Goal: Task Accomplishment & Management: Complete application form

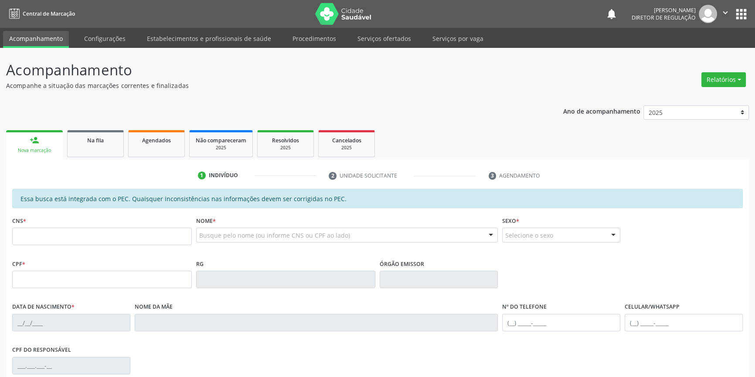
click at [118, 52] on div "Acompanhamento Acompanhe a situação das marcações correntes e finalizadas Relat…" at bounding box center [377, 273] width 755 height 450
click at [383, 33] on link "Serviços ofertados" at bounding box center [384, 38] width 66 height 15
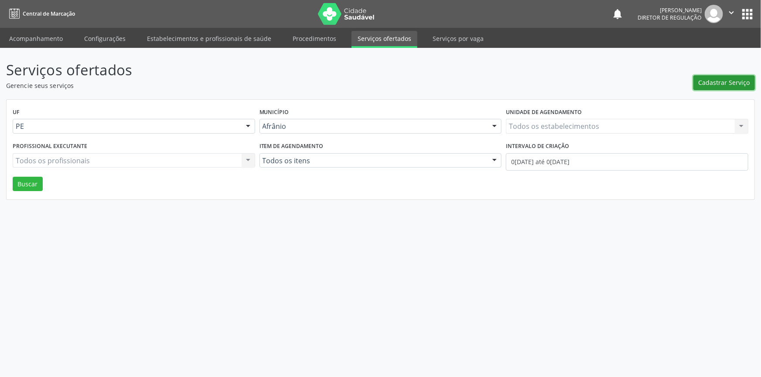
click at [718, 85] on span "Cadastrar Serviço" at bounding box center [723, 82] width 51 height 9
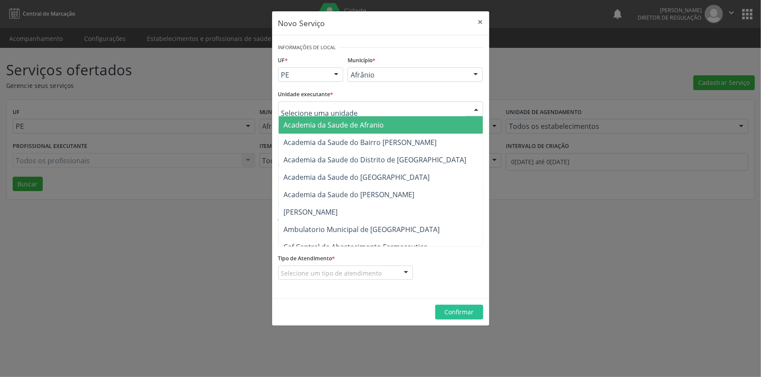
click at [377, 112] on div at bounding box center [380, 109] width 205 height 15
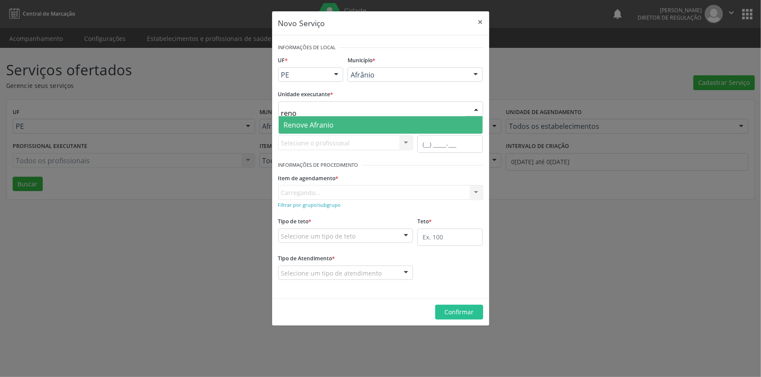
type input "renov"
click at [342, 125] on span "Renove Afranio" at bounding box center [381, 124] width 204 height 17
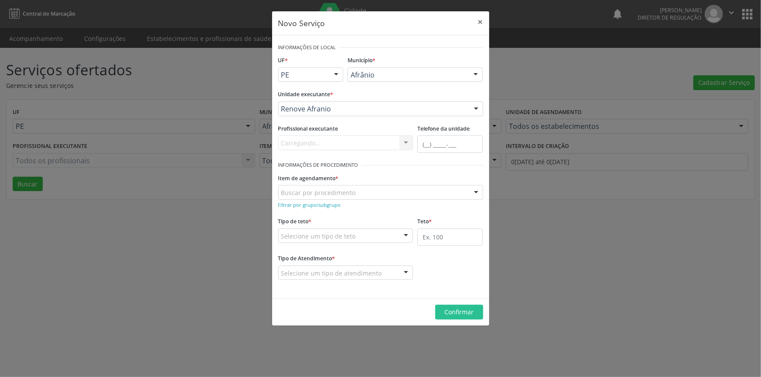
click at [334, 198] on div "Buscar por procedimento" at bounding box center [380, 192] width 205 height 15
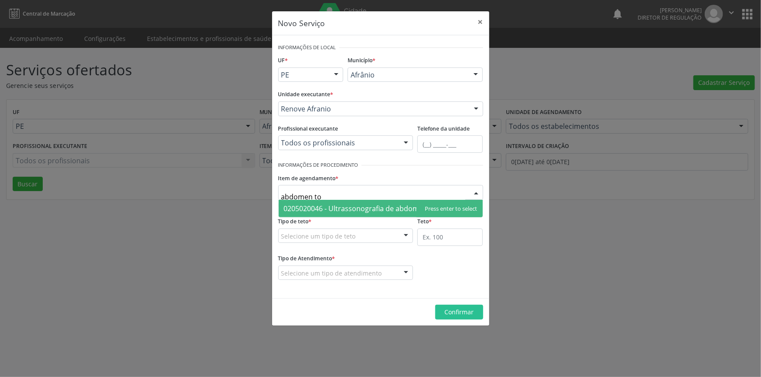
type input "abdomen tot"
click at [331, 202] on span "0205020046 - Ultrassonografia de abdomen total" at bounding box center [381, 208] width 204 height 17
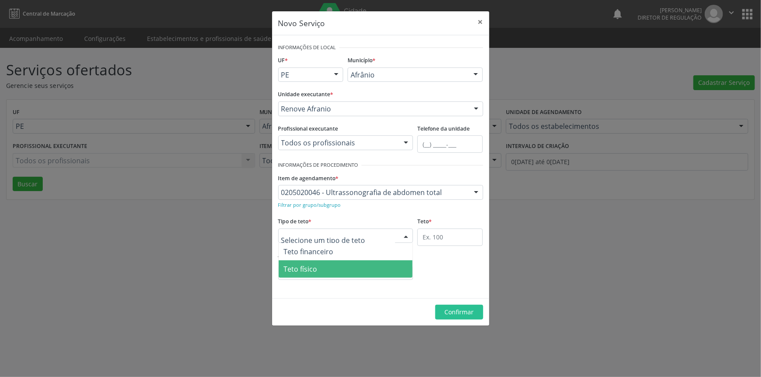
click at [321, 265] on span "Teto físico" at bounding box center [346, 269] width 134 height 17
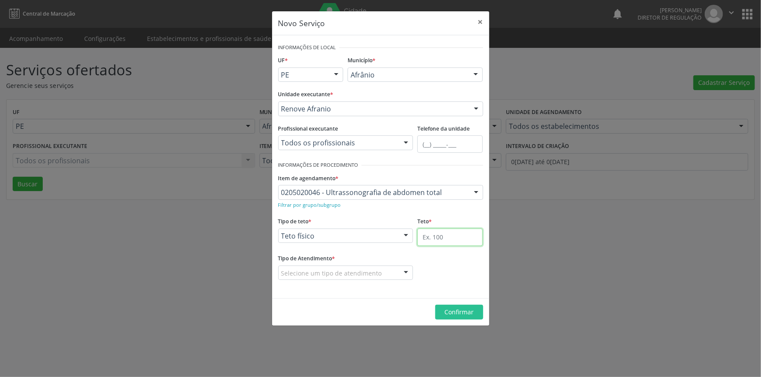
click at [440, 238] on input "text" at bounding box center [449, 237] width 65 height 17
type input "3"
click at [334, 265] on div "Tipo de Atendimento * Selecione um tipo de atendimento Ordem de chegada Horário…" at bounding box center [345, 266] width 135 height 28
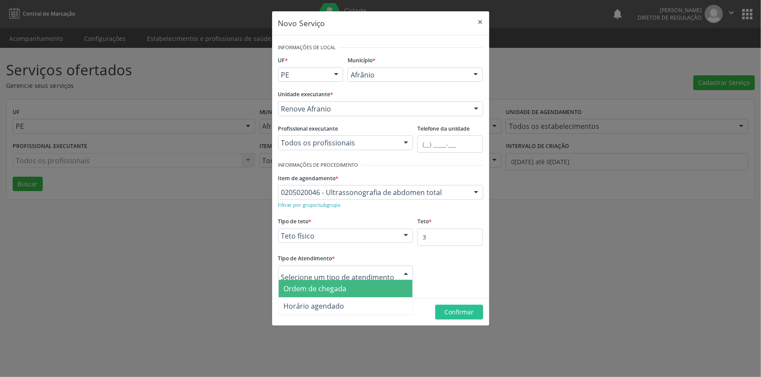
click at [314, 289] on span "Ordem de chegada" at bounding box center [315, 289] width 63 height 10
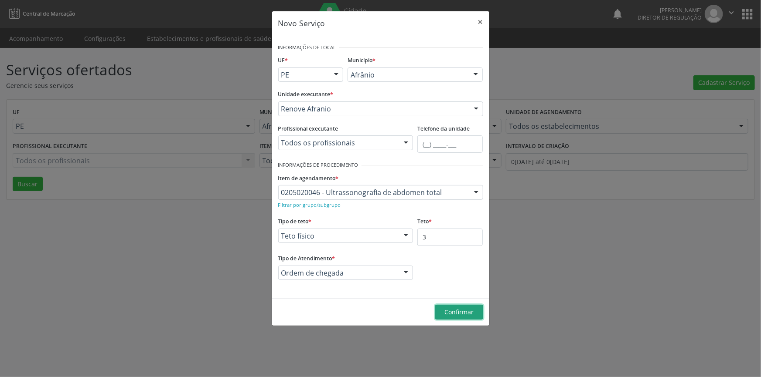
click at [467, 316] on span "Confirmar" at bounding box center [458, 312] width 29 height 8
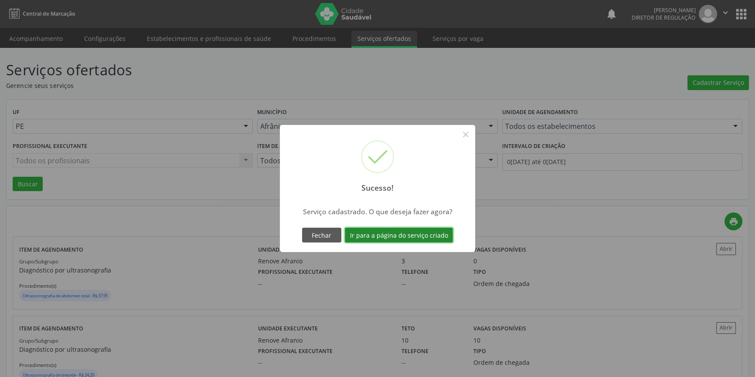
click at [410, 229] on button "Ir para a página do serviço criado" at bounding box center [399, 235] width 108 height 15
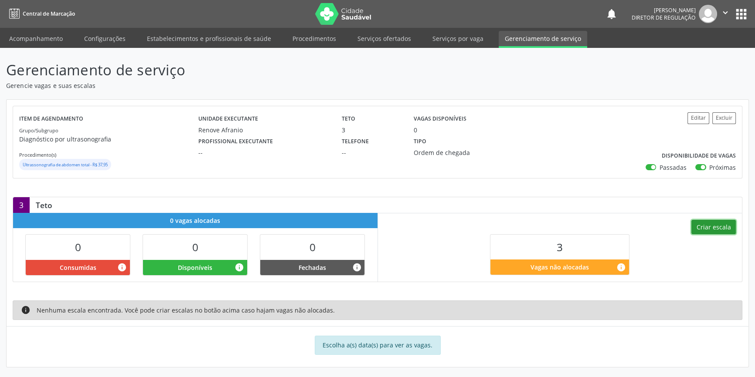
click at [711, 225] on button "Criar escala" at bounding box center [713, 227] width 44 height 15
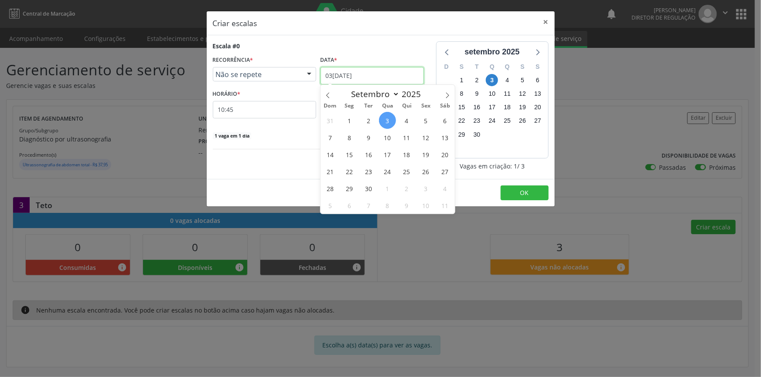
click at [359, 69] on input "03[DATE]" at bounding box center [371, 75] width 103 height 17
click at [351, 187] on span "29" at bounding box center [348, 188] width 17 height 17
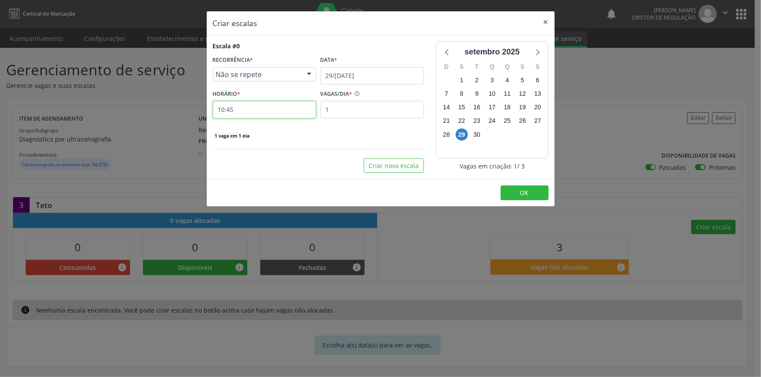
click at [252, 106] on input "10:45" at bounding box center [264, 109] width 103 height 17
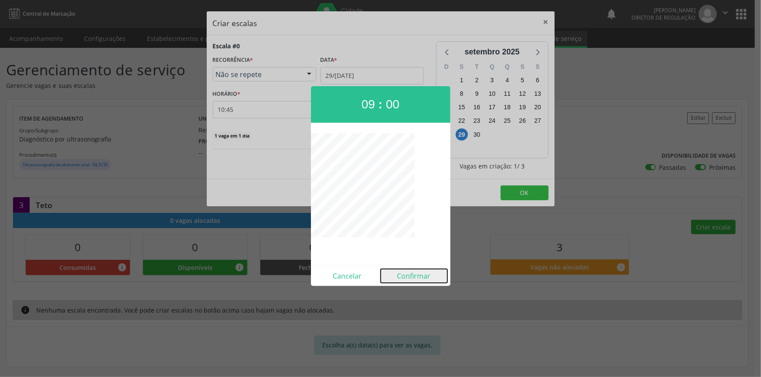
click at [414, 275] on button "Confirmar" at bounding box center [414, 276] width 67 height 14
type input "09:00"
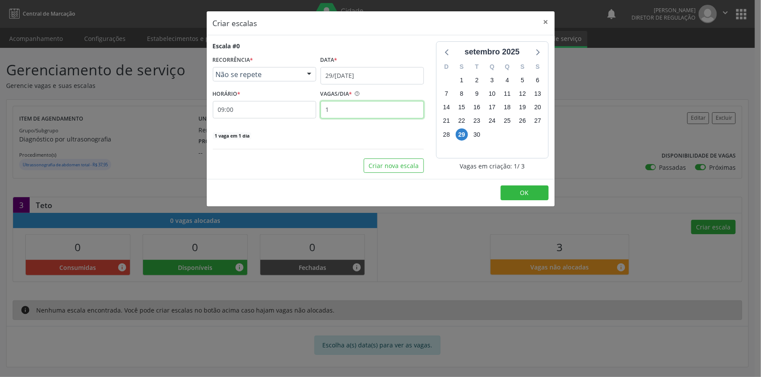
drag, startPoint x: 351, startPoint y: 113, endPoint x: 292, endPoint y: 115, distance: 58.9
click at [292, 116] on div "HORÁRIO * 09:00 VAGAS/DIA * 1" at bounding box center [318, 103] width 215 height 31
type input "3"
click at [533, 194] on button "OK" at bounding box center [524, 193] width 48 height 15
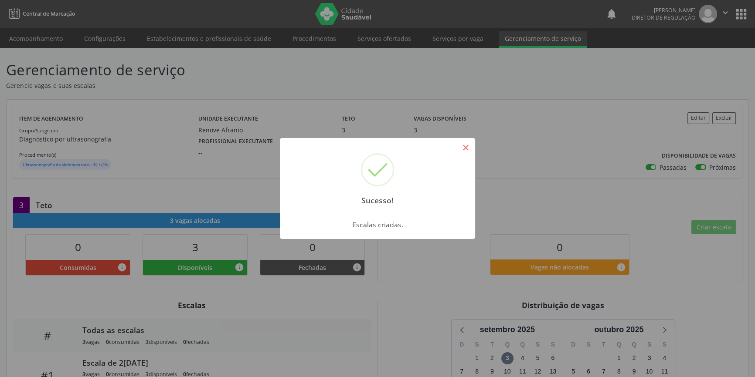
click at [467, 145] on button "×" at bounding box center [465, 147] width 15 height 15
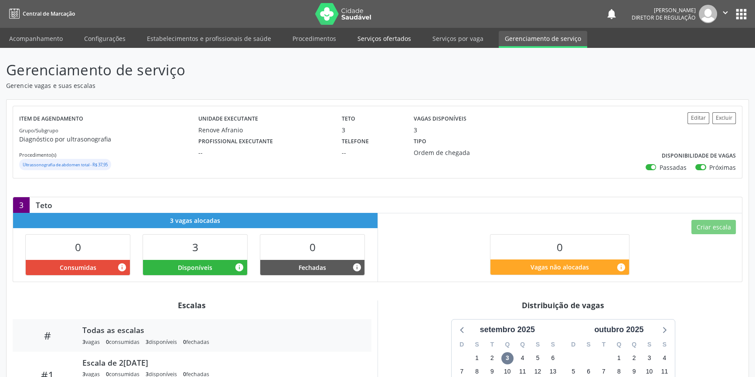
click at [379, 37] on link "Serviços ofertados" at bounding box center [384, 38] width 66 height 15
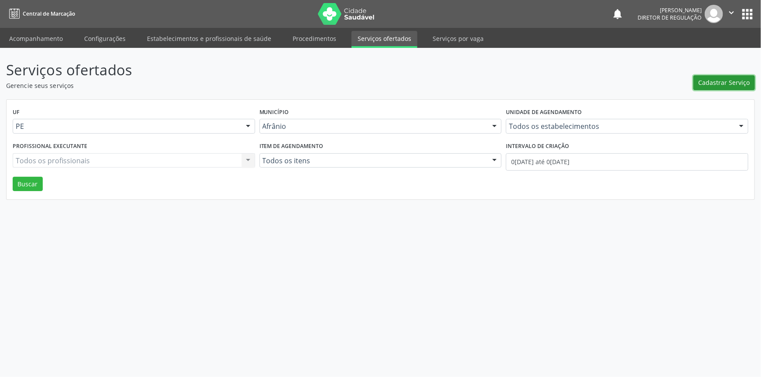
click at [730, 82] on span "Cadastrar Serviço" at bounding box center [723, 82] width 51 height 9
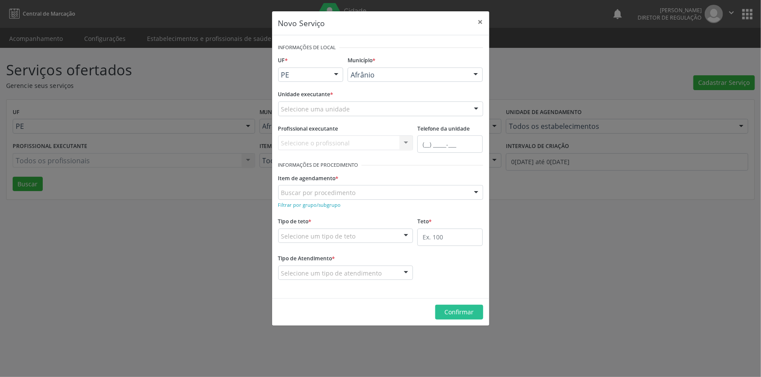
click at [339, 102] on div "Selecione uma unidade" at bounding box center [380, 109] width 205 height 15
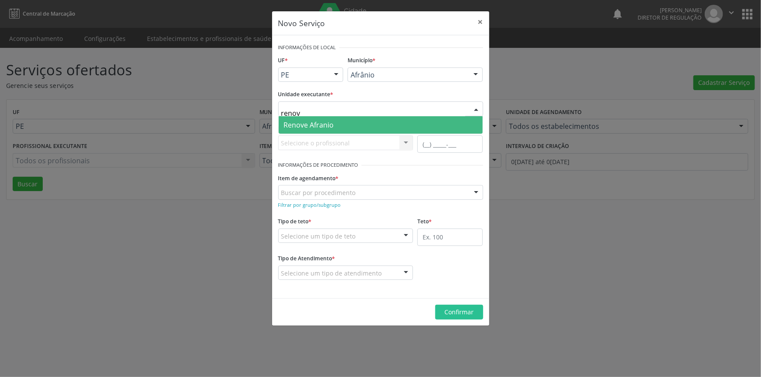
type input "renove"
click at [326, 123] on span "Renove Afranio" at bounding box center [309, 125] width 50 height 10
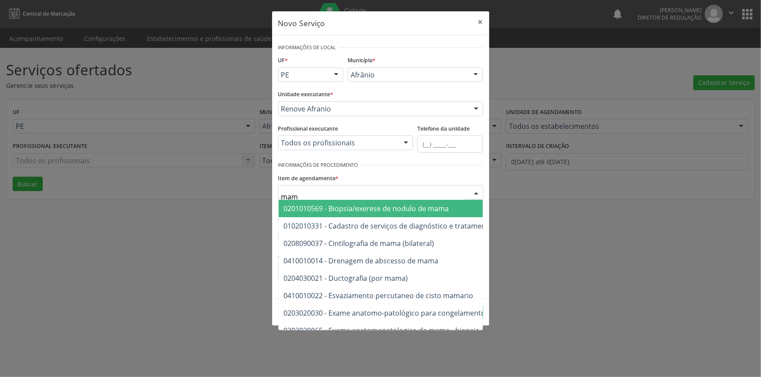
type input "mama"
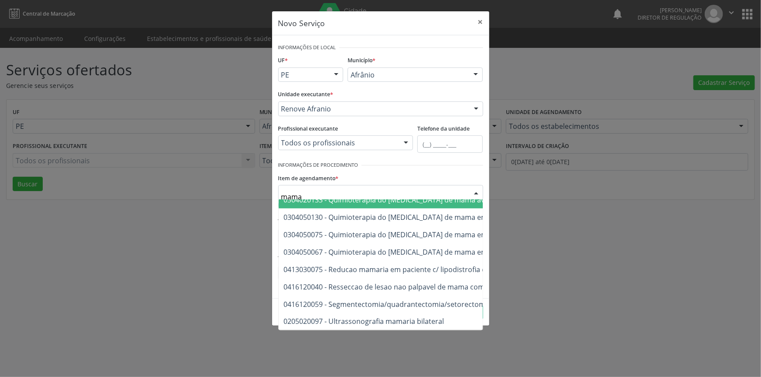
scroll to position [730, 0]
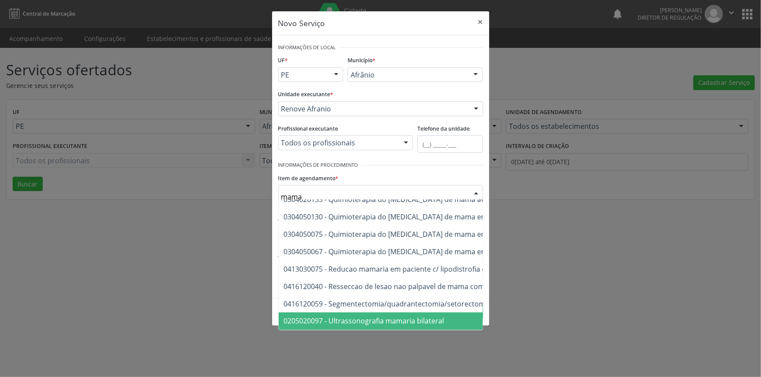
click at [371, 317] on span "0205020097 - Ultrassonografia mamaria bilateral" at bounding box center [364, 322] width 160 height 10
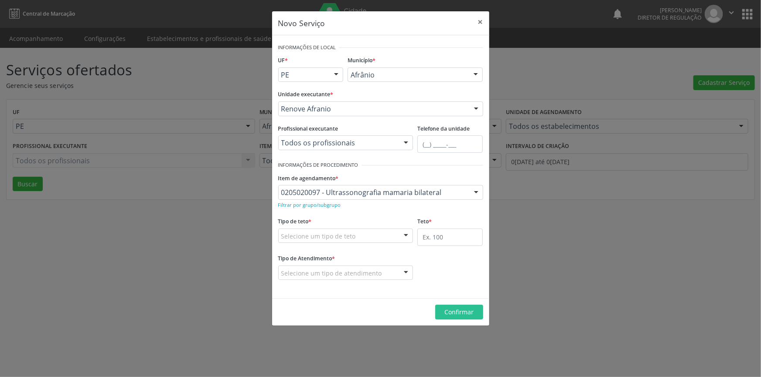
drag, startPoint x: 357, startPoint y: 247, endPoint x: 366, endPoint y: 240, distance: 11.2
click at [359, 244] on fieldset "Tipo de teto * Selecione um tipo de teto Teto financeiro Teto físico Nenhum res…" at bounding box center [345, 232] width 135 height 34
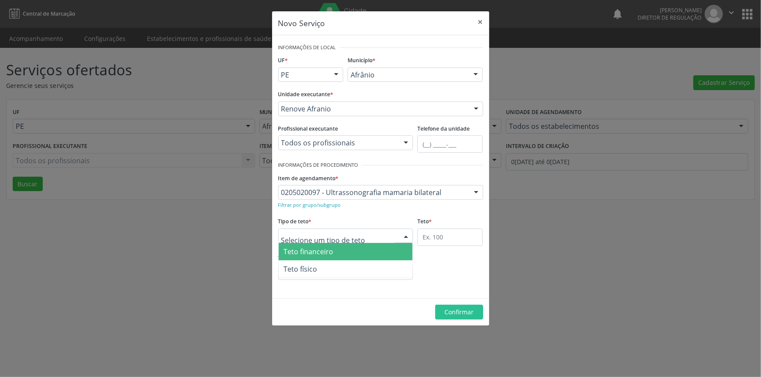
click at [366, 240] on div at bounding box center [345, 236] width 135 height 15
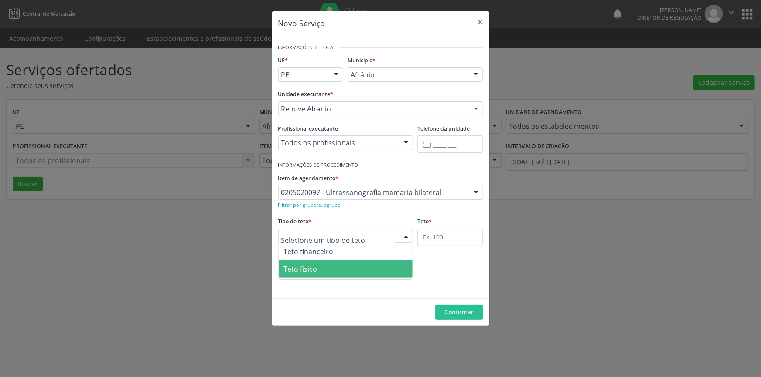
click at [350, 265] on span "Teto físico" at bounding box center [346, 269] width 134 height 17
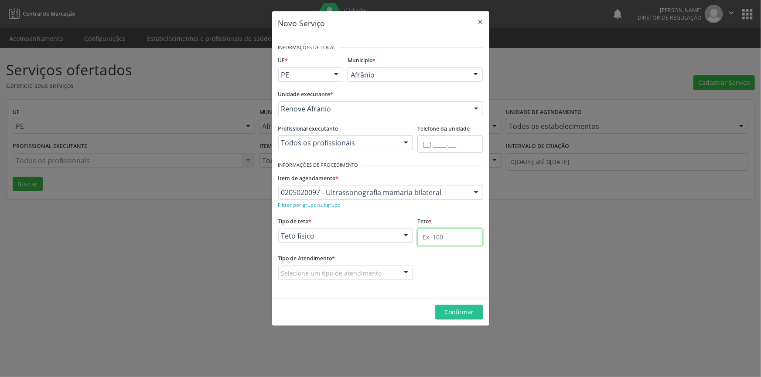
click at [428, 239] on input "text" at bounding box center [449, 237] width 65 height 17
type input "04"
click at [379, 280] on fieldset "Tipo de Atendimento * Selecione um tipo de atendimento Ordem de chegada Horário…" at bounding box center [345, 269] width 135 height 34
click at [379, 276] on div "Selecione um tipo de atendimento" at bounding box center [345, 273] width 135 height 15
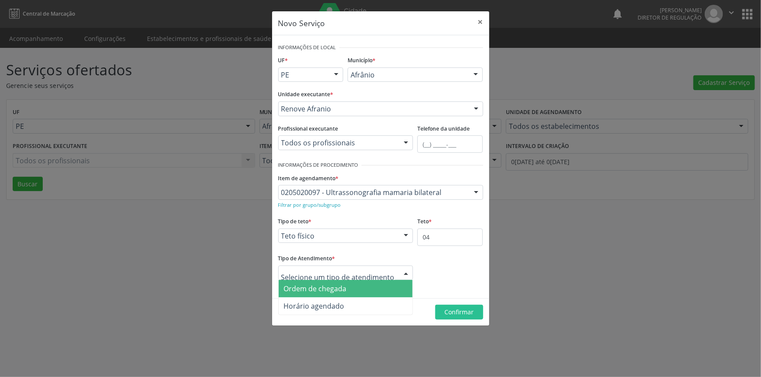
click at [360, 287] on span "Ordem de chegada" at bounding box center [346, 288] width 134 height 17
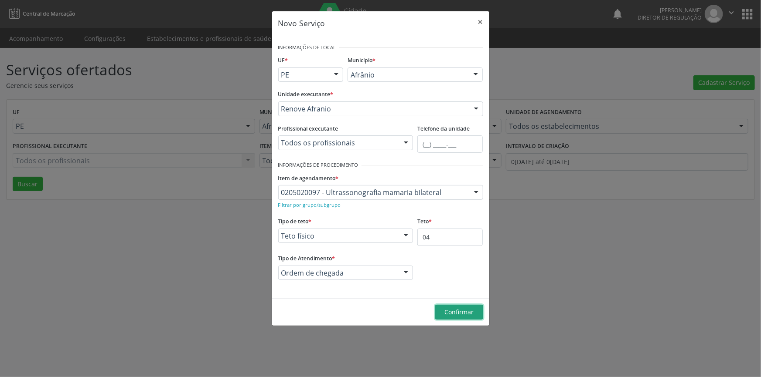
click at [452, 310] on span "Confirmar" at bounding box center [458, 312] width 29 height 8
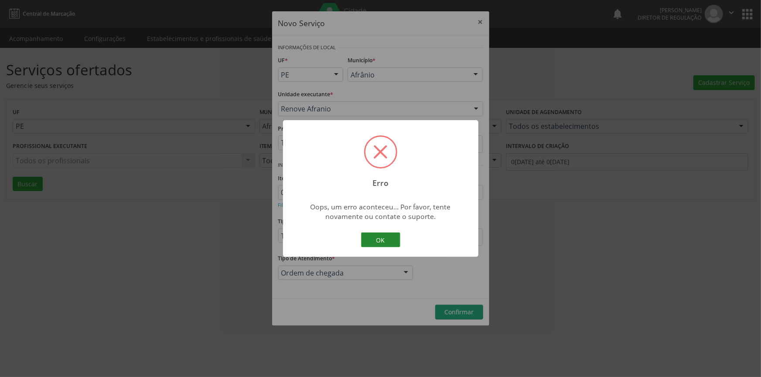
click at [386, 242] on button "OK" at bounding box center [380, 240] width 39 height 15
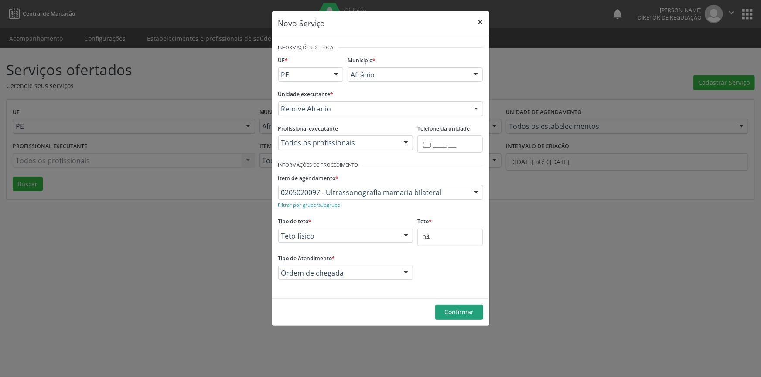
click at [484, 19] on button "×" at bounding box center [480, 21] width 17 height 21
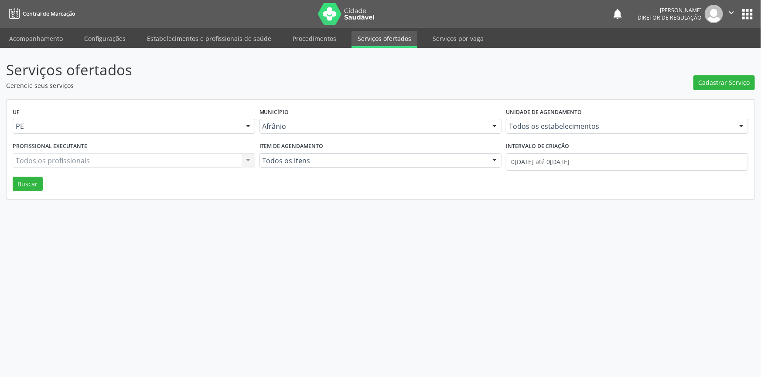
click at [748, 14] on button "apps" at bounding box center [746, 14] width 15 height 15
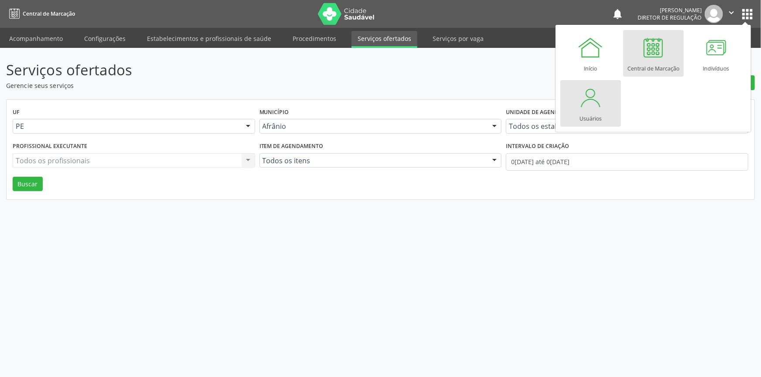
click at [589, 105] on div at bounding box center [590, 98] width 26 height 26
